Goal: Information Seeking & Learning: Learn about a topic

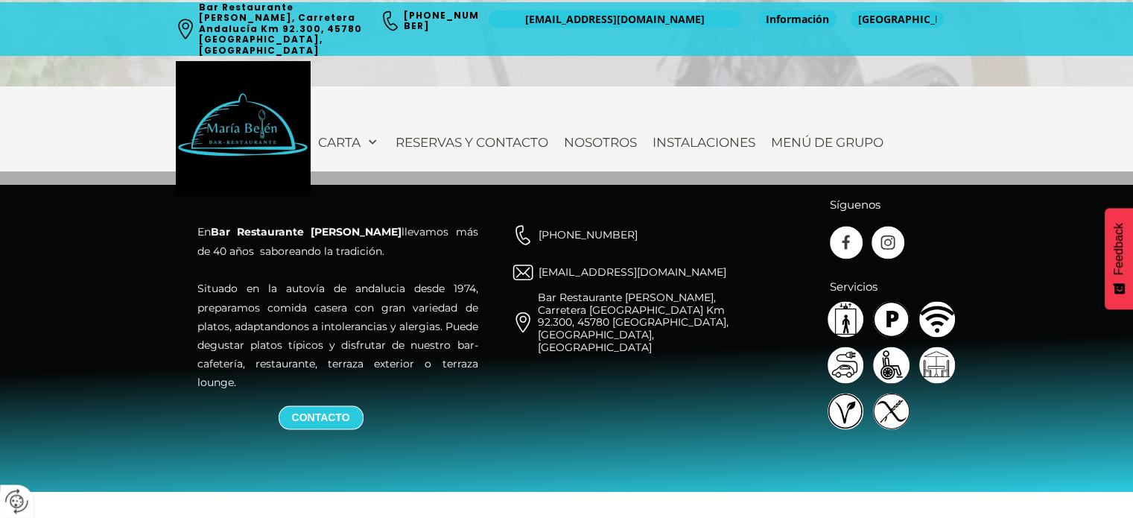
scroll to position [2666, 0]
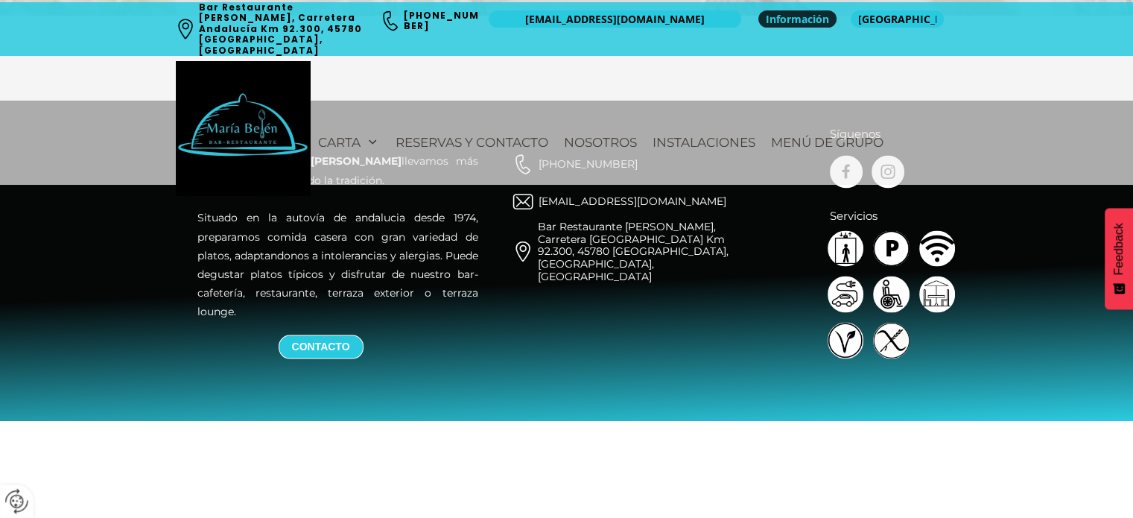
click at [780, 19] on span "Información" at bounding box center [797, 19] width 63 height 15
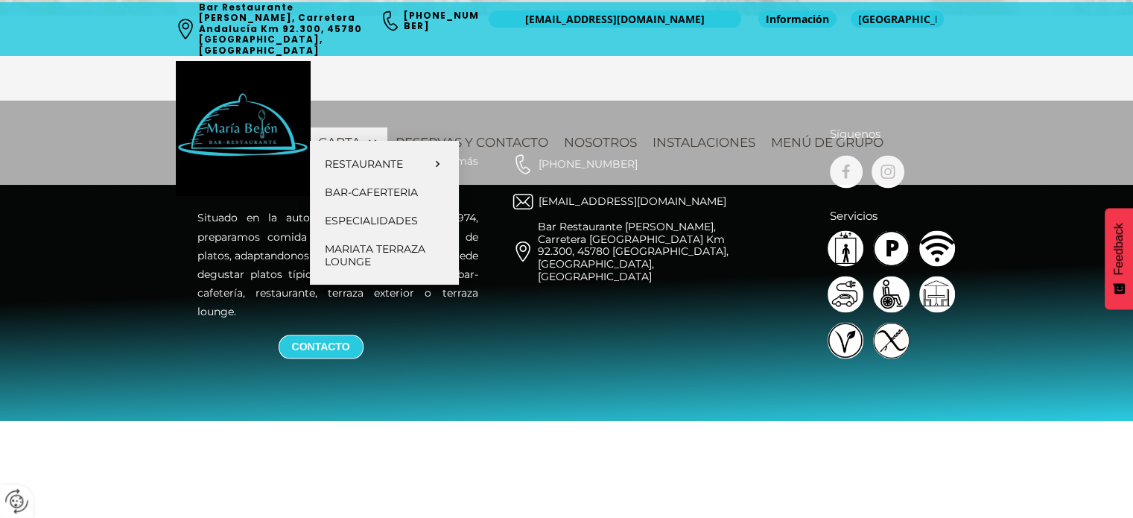
click at [342, 135] on span "Carta" at bounding box center [339, 142] width 42 height 15
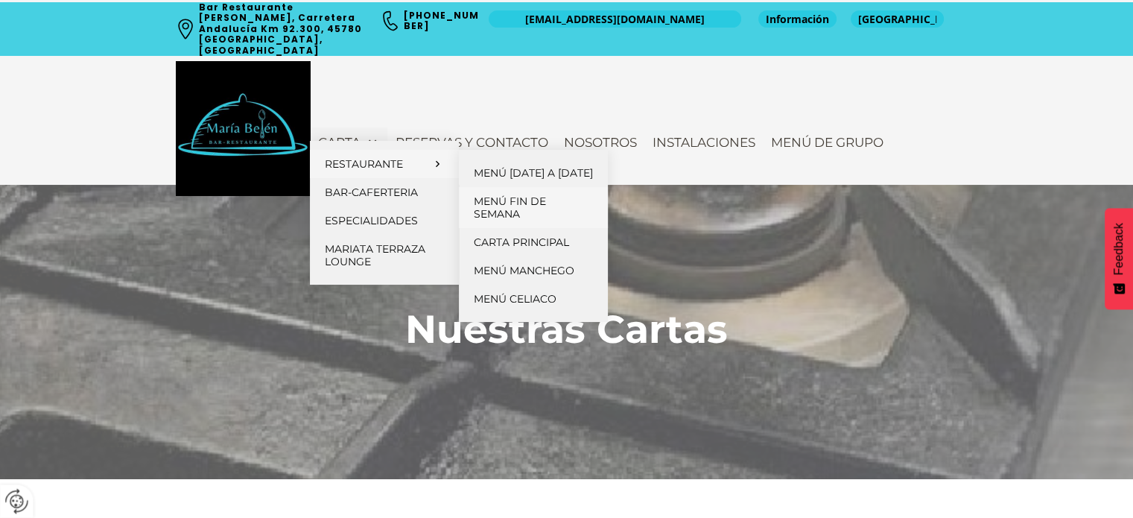
click at [506, 217] on span "Menú fin de semana" at bounding box center [510, 207] width 72 height 26
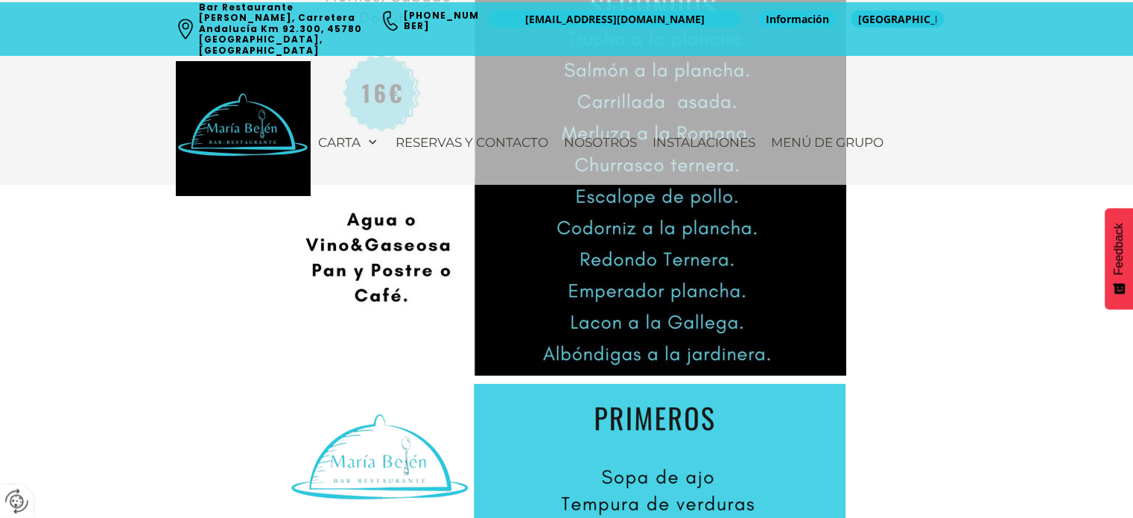
scroll to position [1266, 0]
